Goal: Transaction & Acquisition: Subscribe to service/newsletter

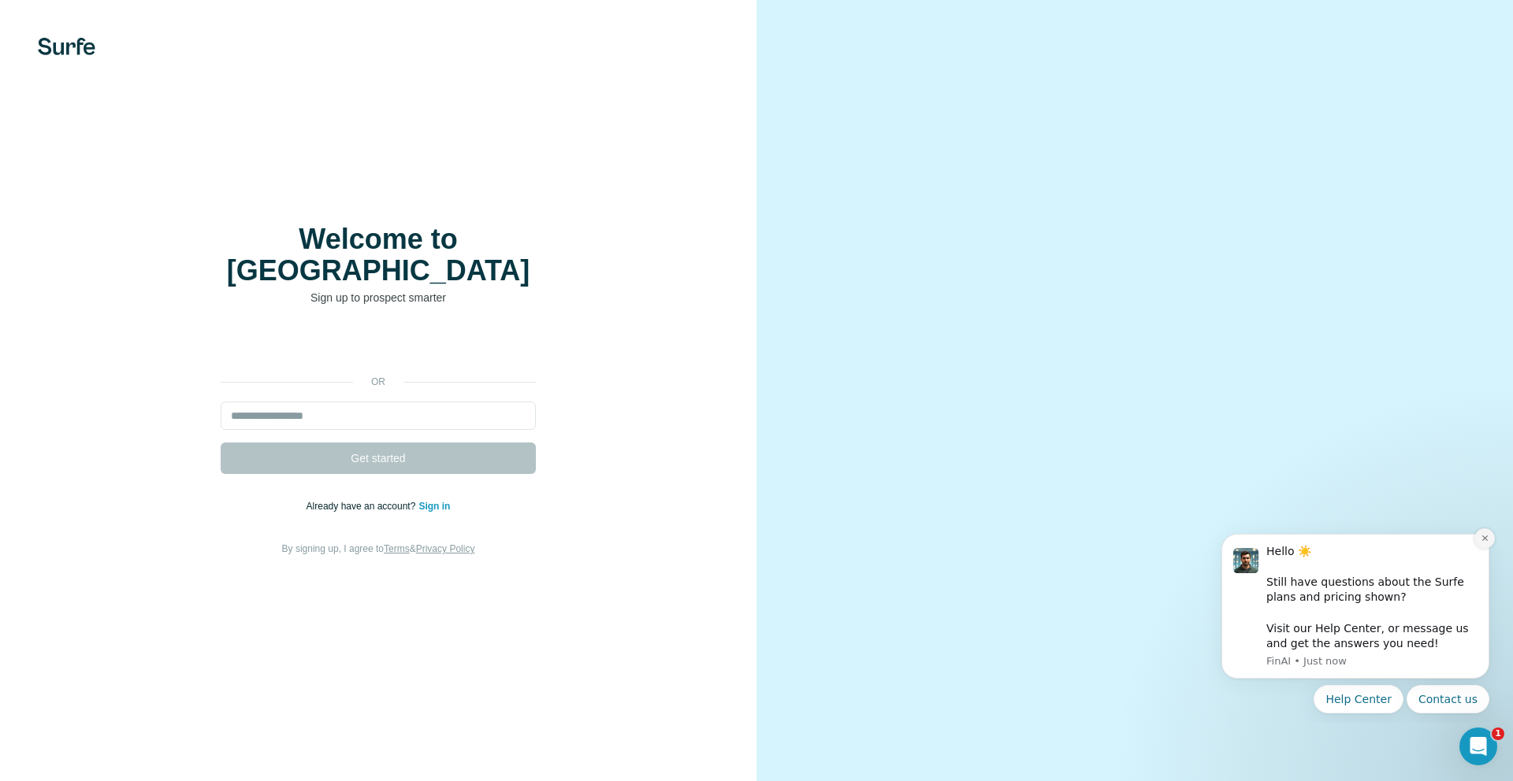
click at [1483, 541] on icon "Dismiss notification" at bounding box center [1484, 538] width 9 height 9
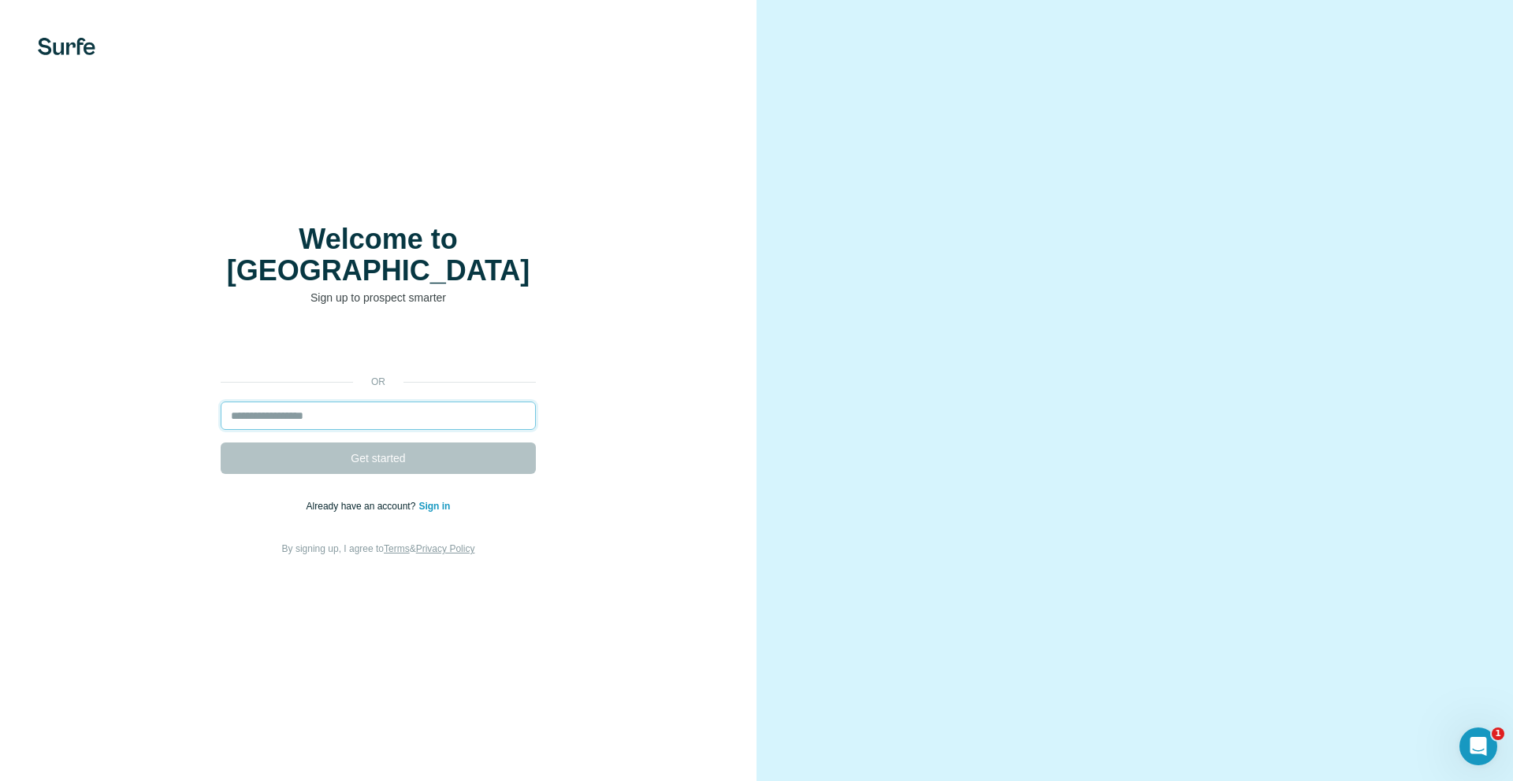
click at [308, 402] on input "email" at bounding box center [378, 416] width 315 height 28
click at [301, 408] on input "email" at bounding box center [378, 416] width 315 height 28
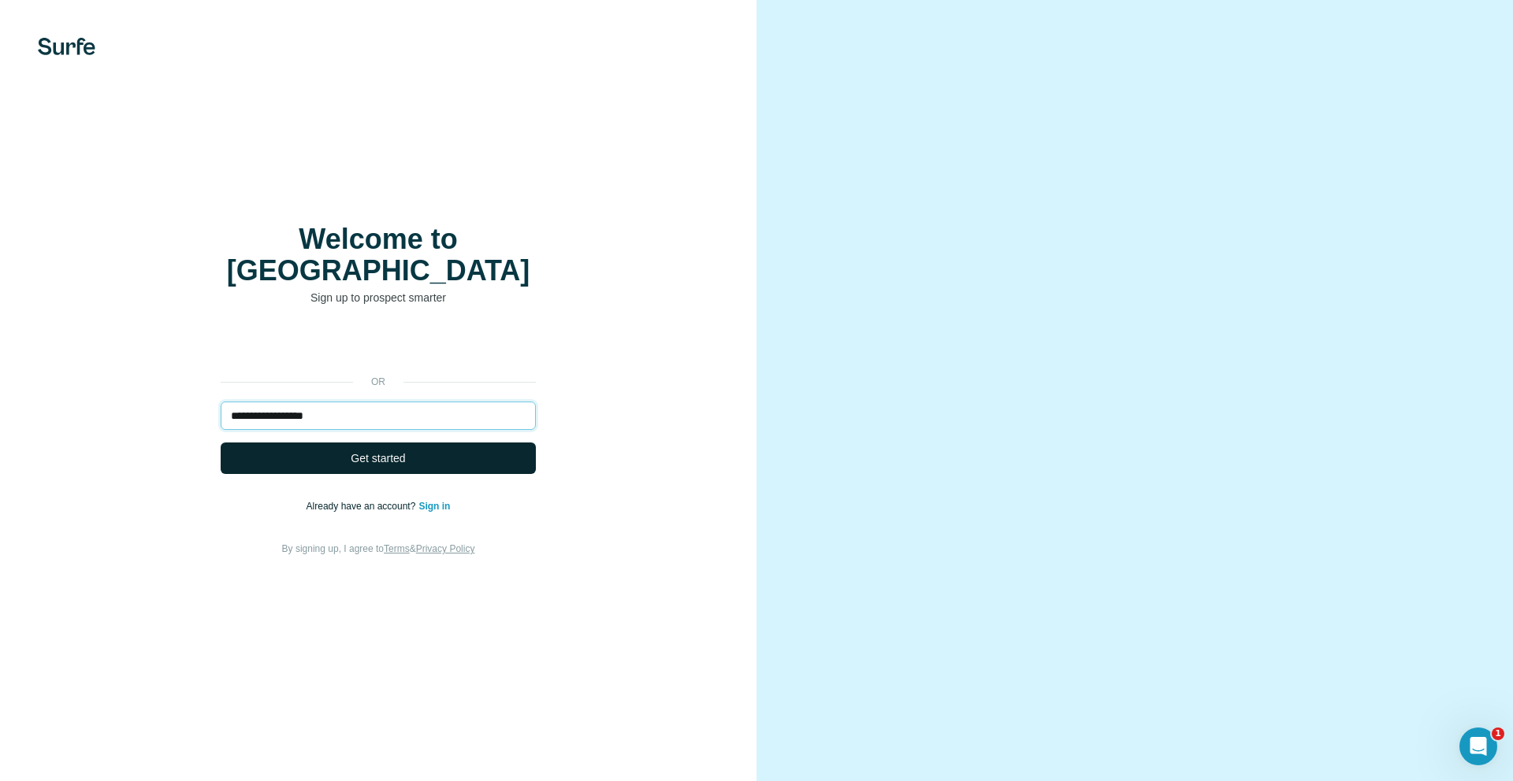
type input "**********"
click at [395, 451] on span "Get started" at bounding box center [378, 459] width 54 height 16
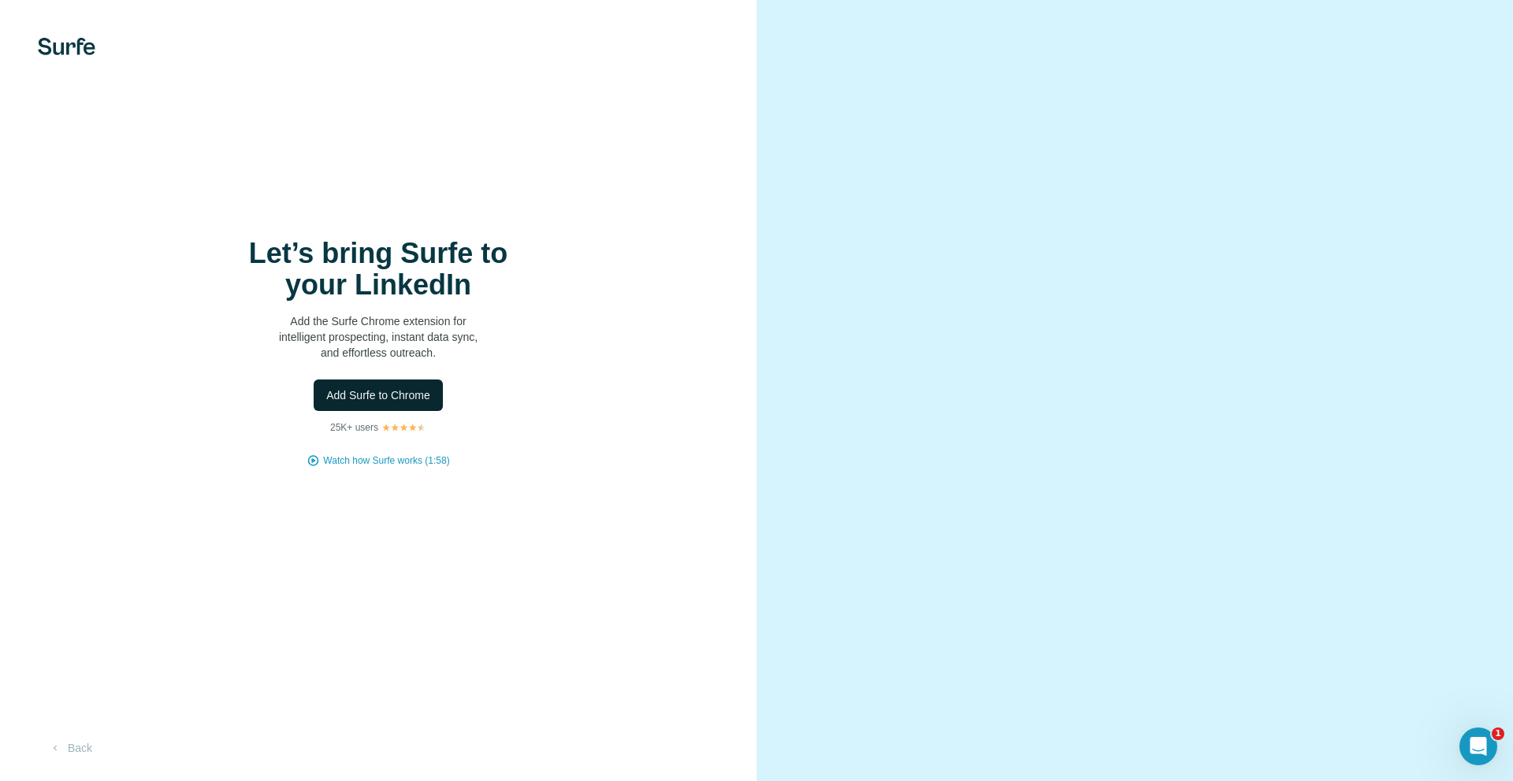
click at [399, 392] on span "Add Surfe to Chrome" at bounding box center [378, 396] width 104 height 16
